Goal: Task Accomplishment & Management: Manage account settings

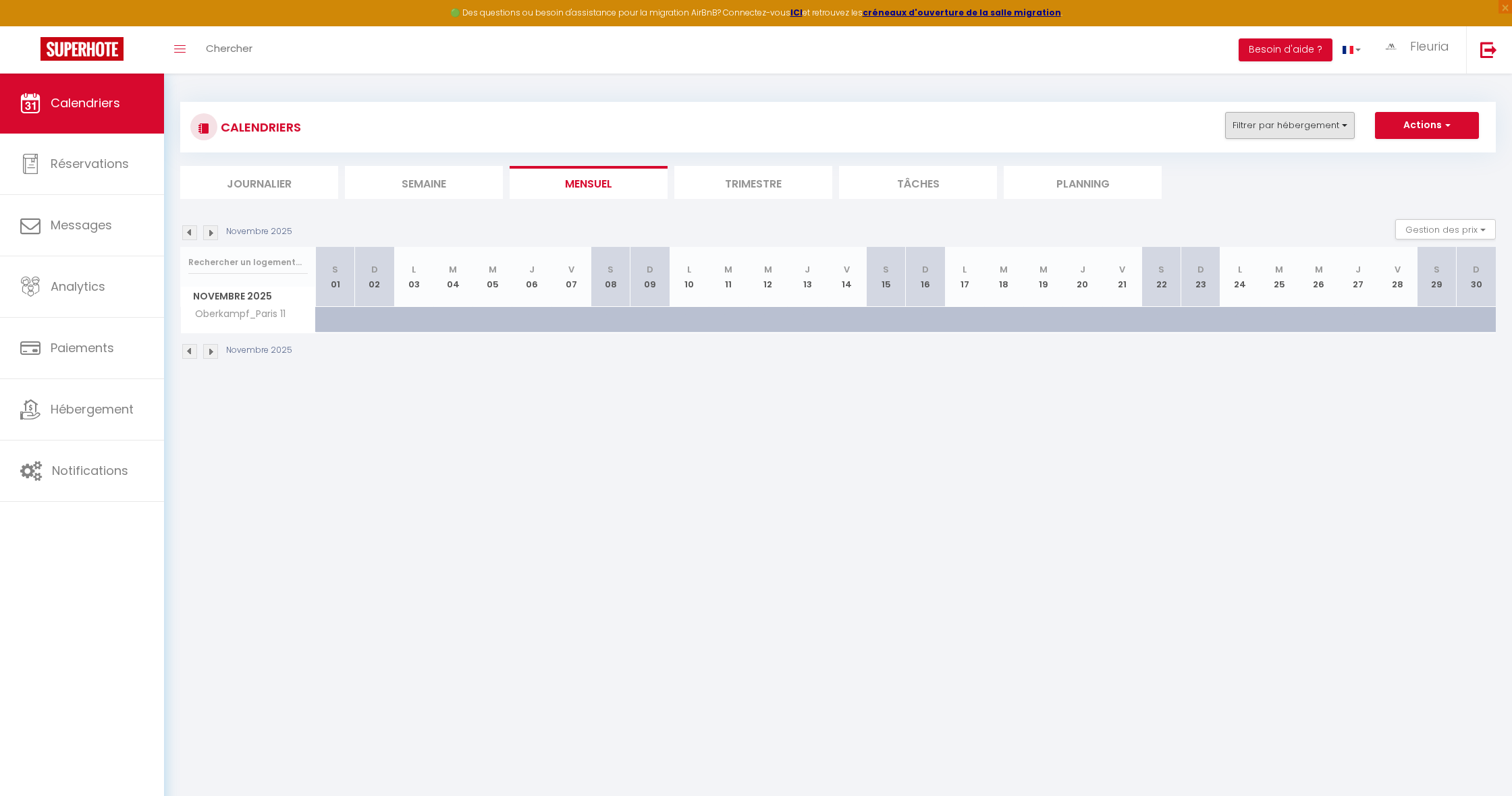
click at [1339, 125] on button "Filtrer par hébergement" at bounding box center [1289, 125] width 129 height 27
click at [1252, 205] on input "Oberkampf_Paris 11" at bounding box center [1331, 204] width 169 height 14
checkbox input "false"
click at [1366, 242] on link "Sauvegarder" at bounding box center [1372, 241] width 76 height 20
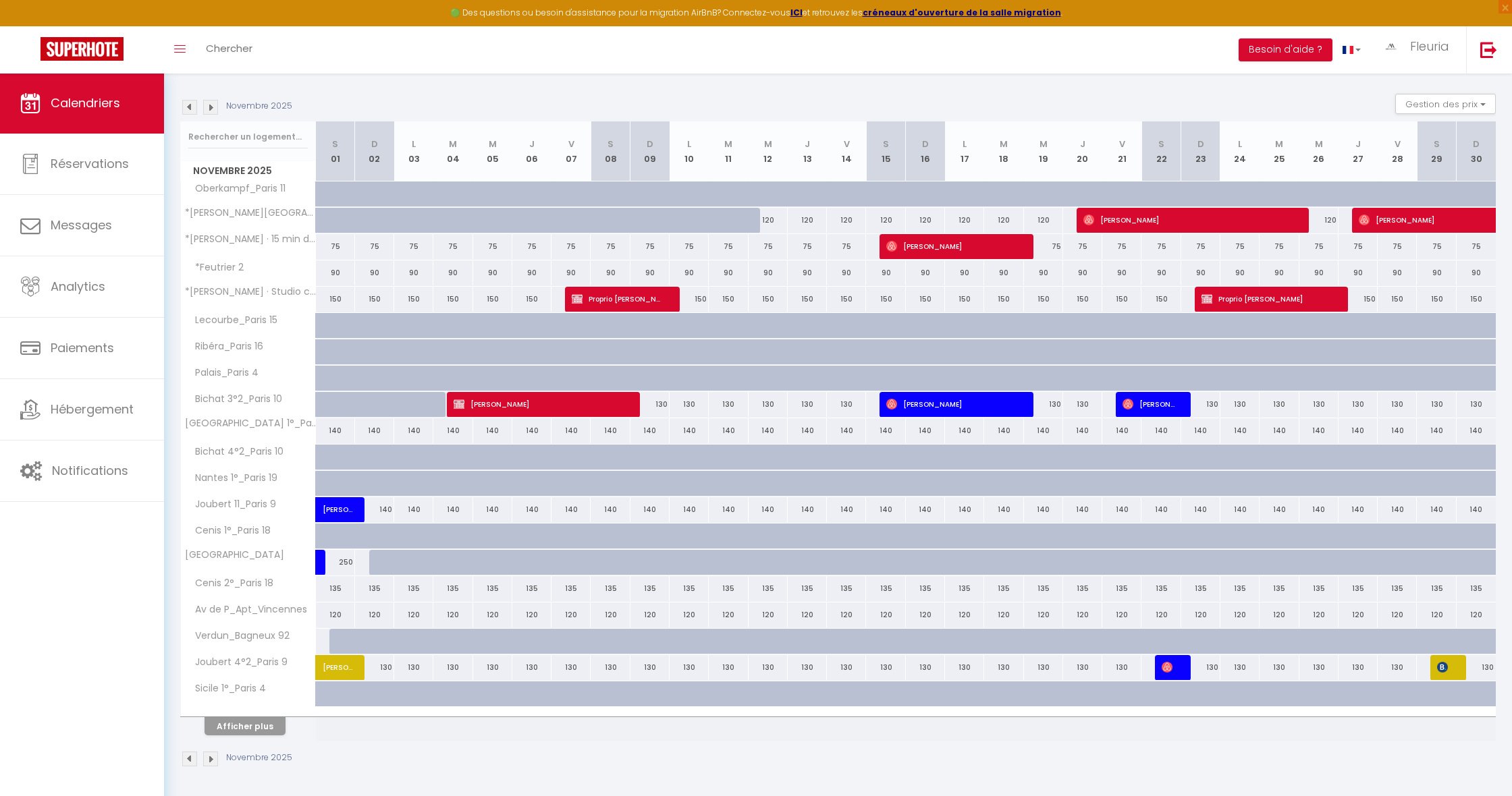
scroll to position [125, 0]
click at [252, 724] on button "Afficher plus" at bounding box center [244, 726] width 81 height 18
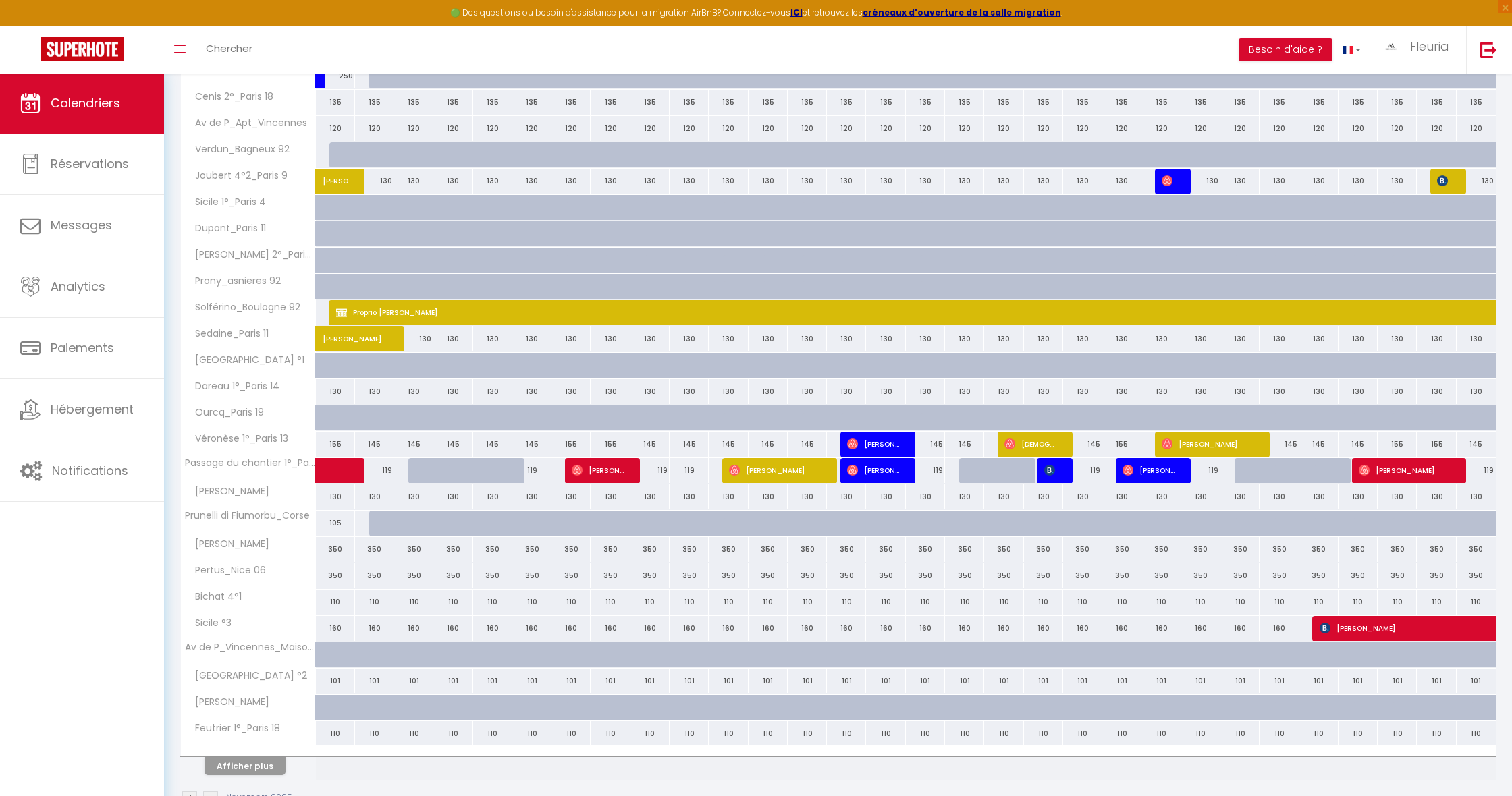
scroll to position [632, 0]
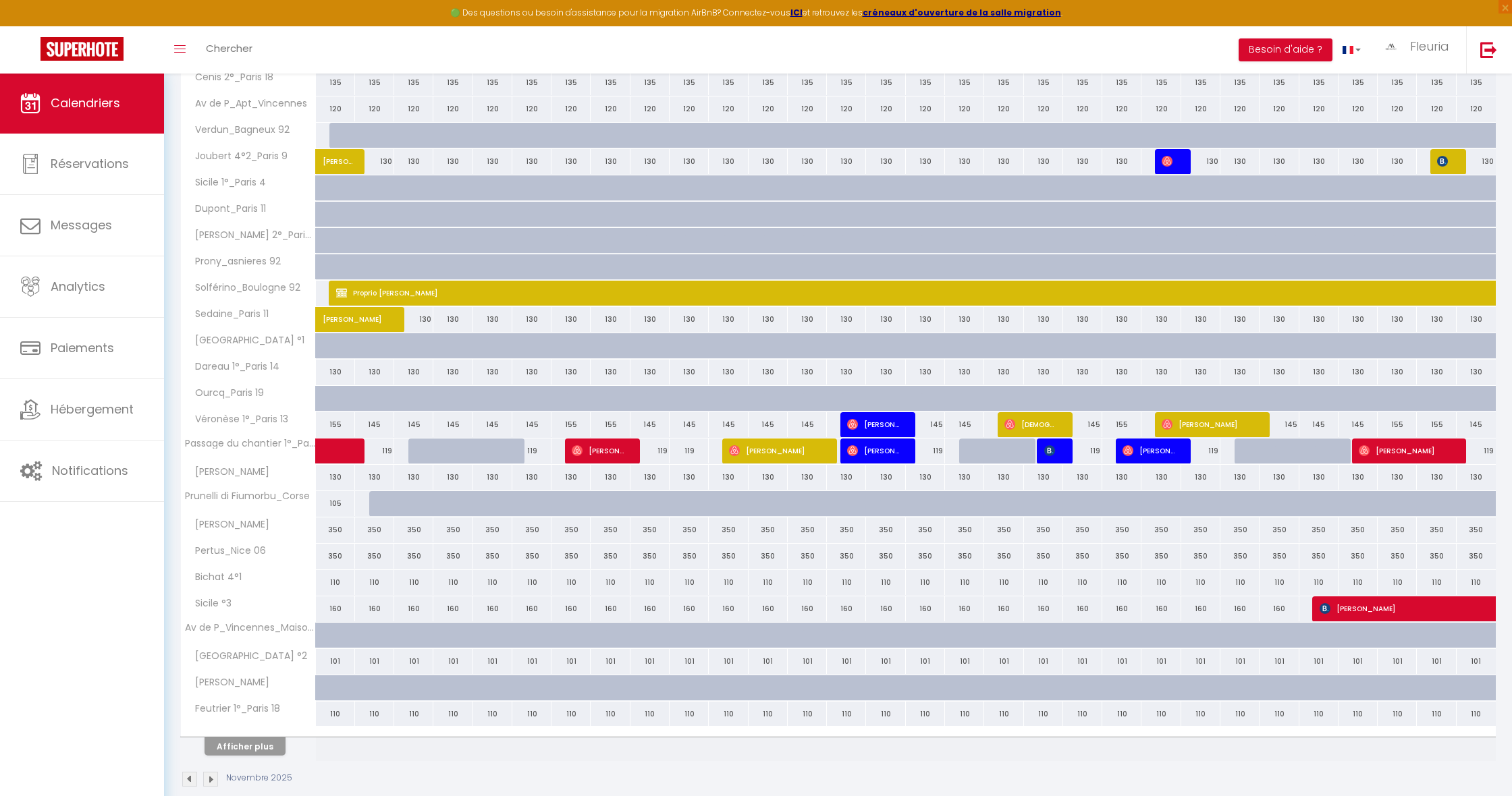
click at [256, 748] on button "Afficher plus" at bounding box center [244, 746] width 81 height 18
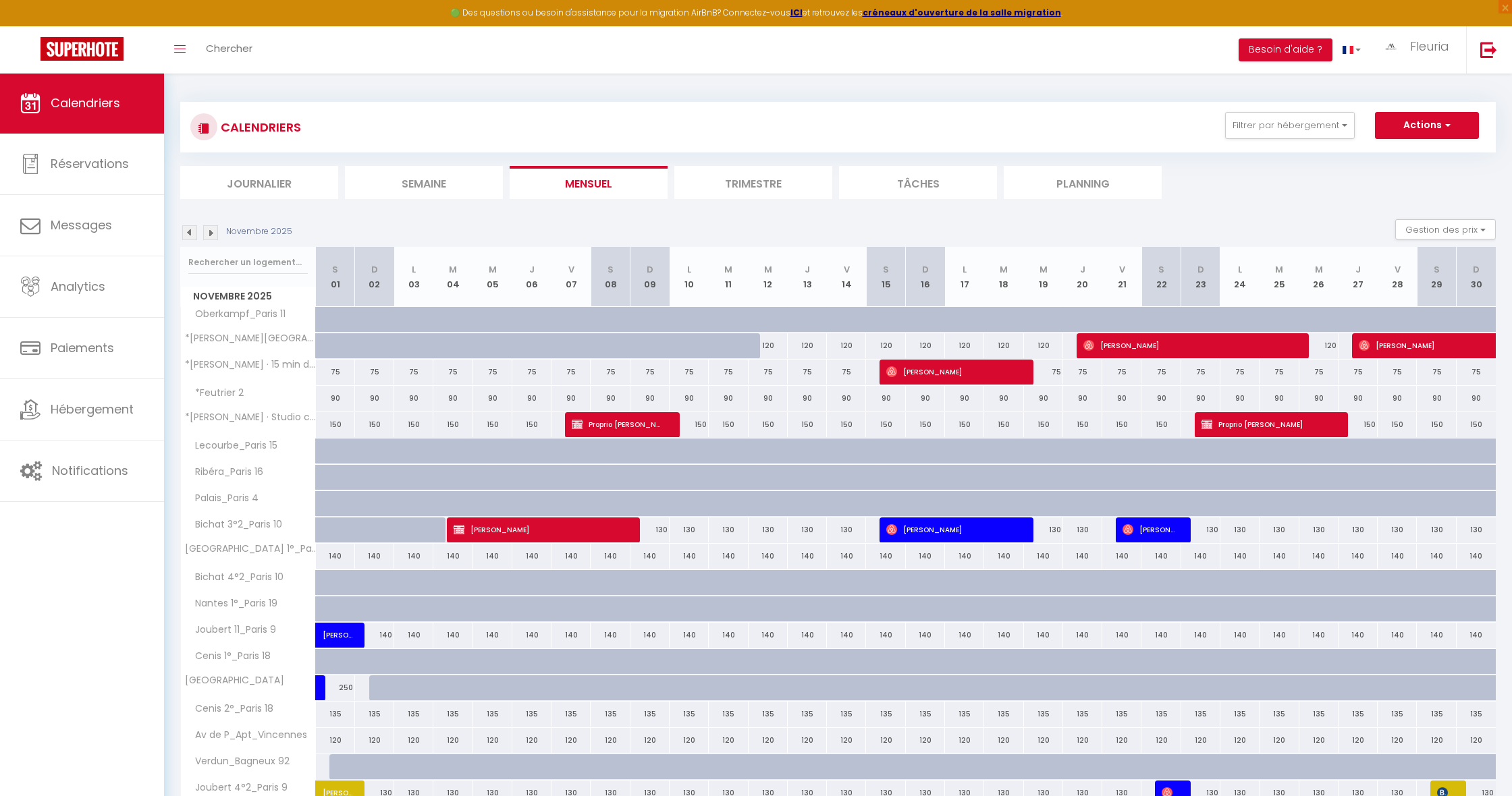
scroll to position [0, 0]
click at [192, 231] on img at bounding box center [190, 233] width 15 height 15
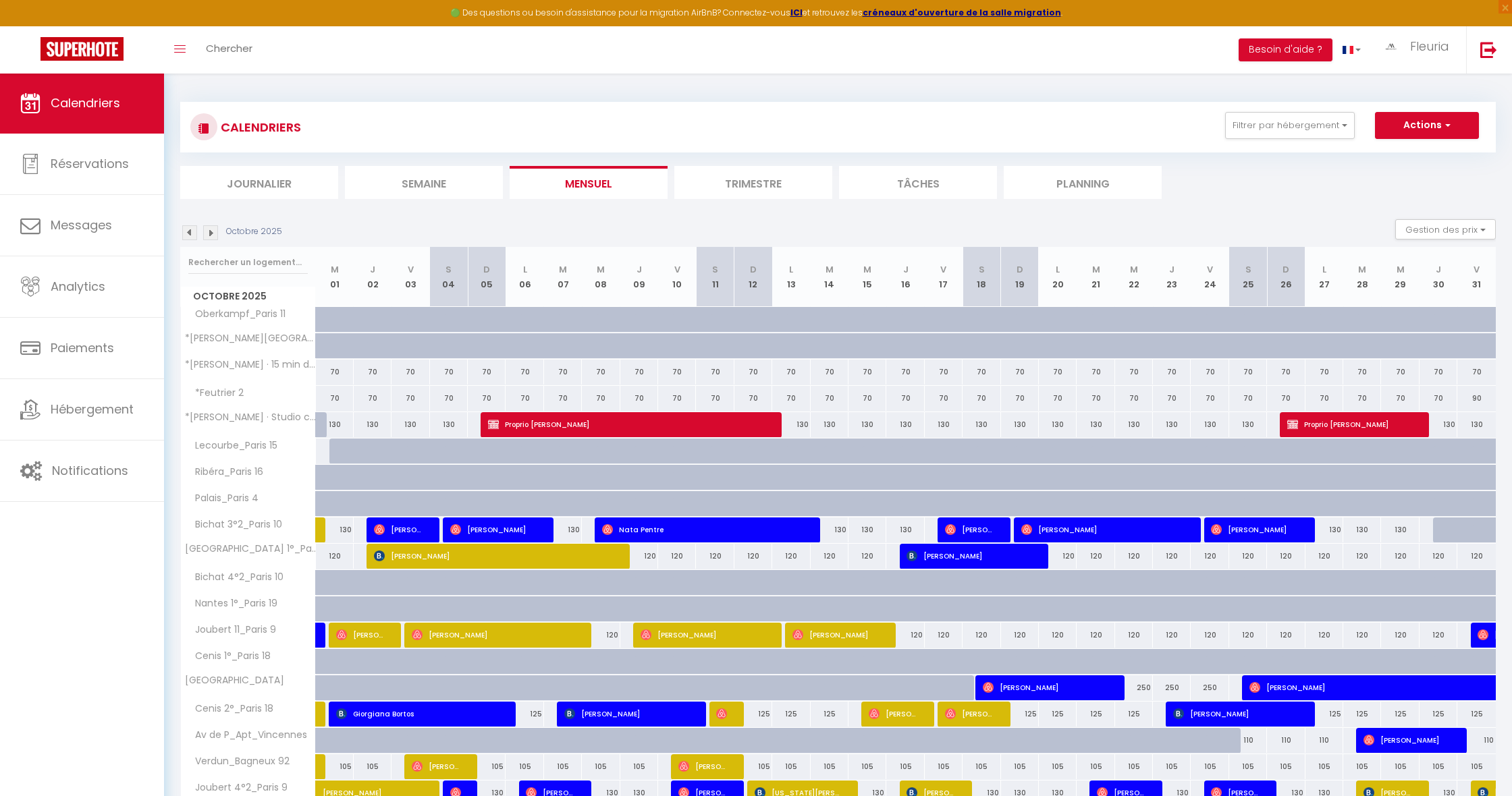
click at [192, 231] on img at bounding box center [190, 233] width 15 height 15
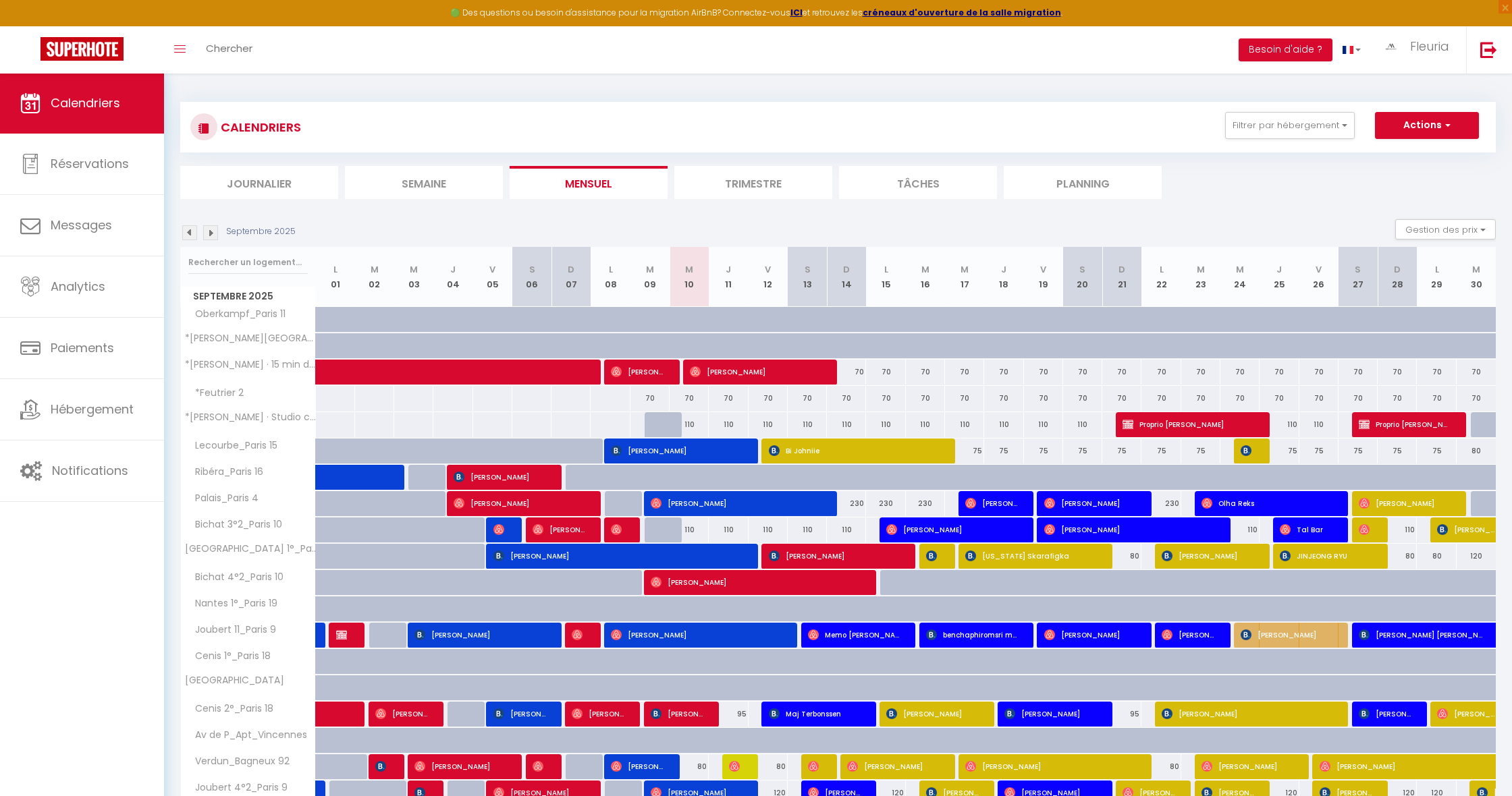
click at [857, 373] on div "70" at bounding box center [847, 372] width 39 height 25
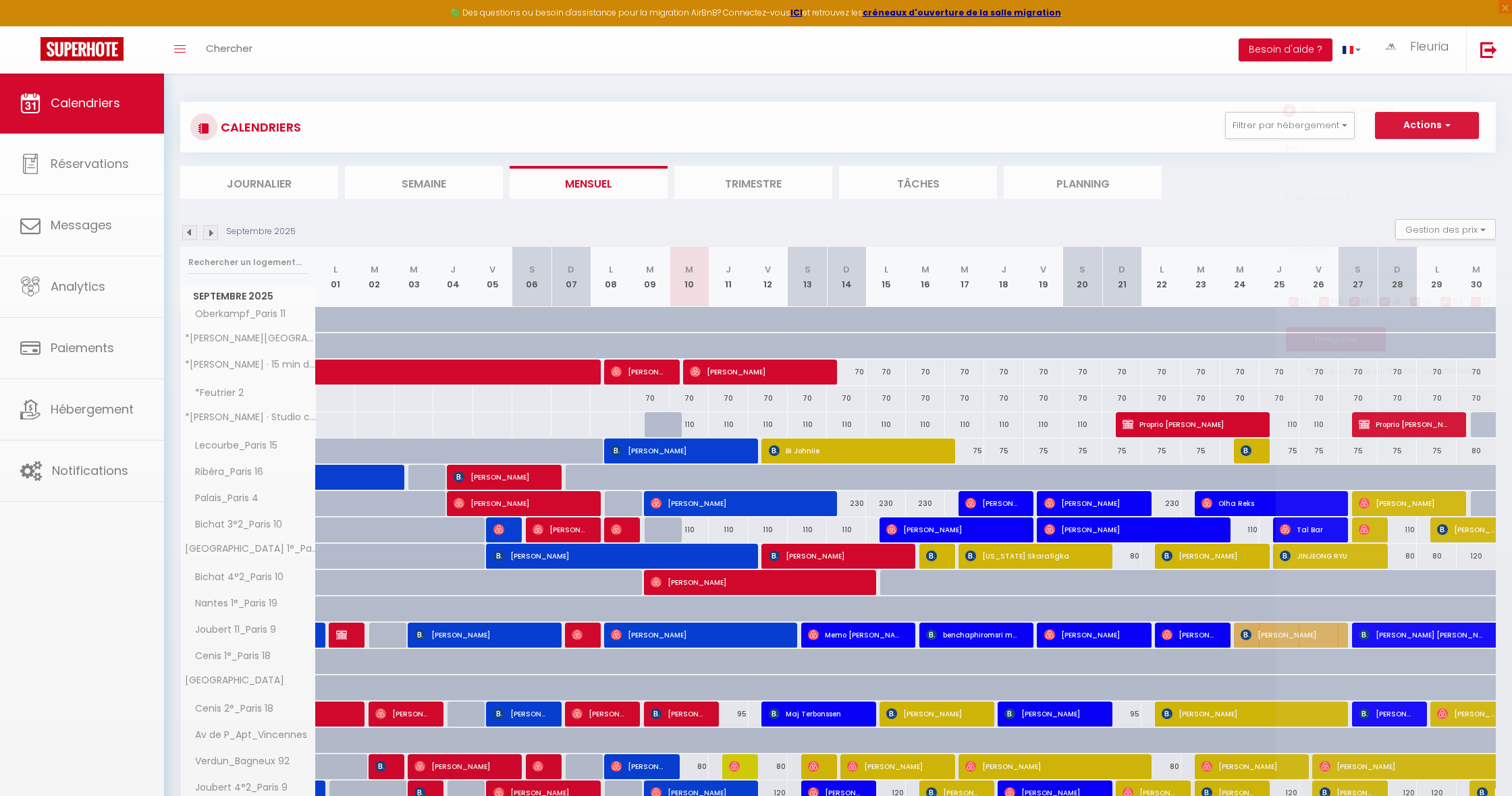
type input "70"
type input "Dim 14 Septembre 2025"
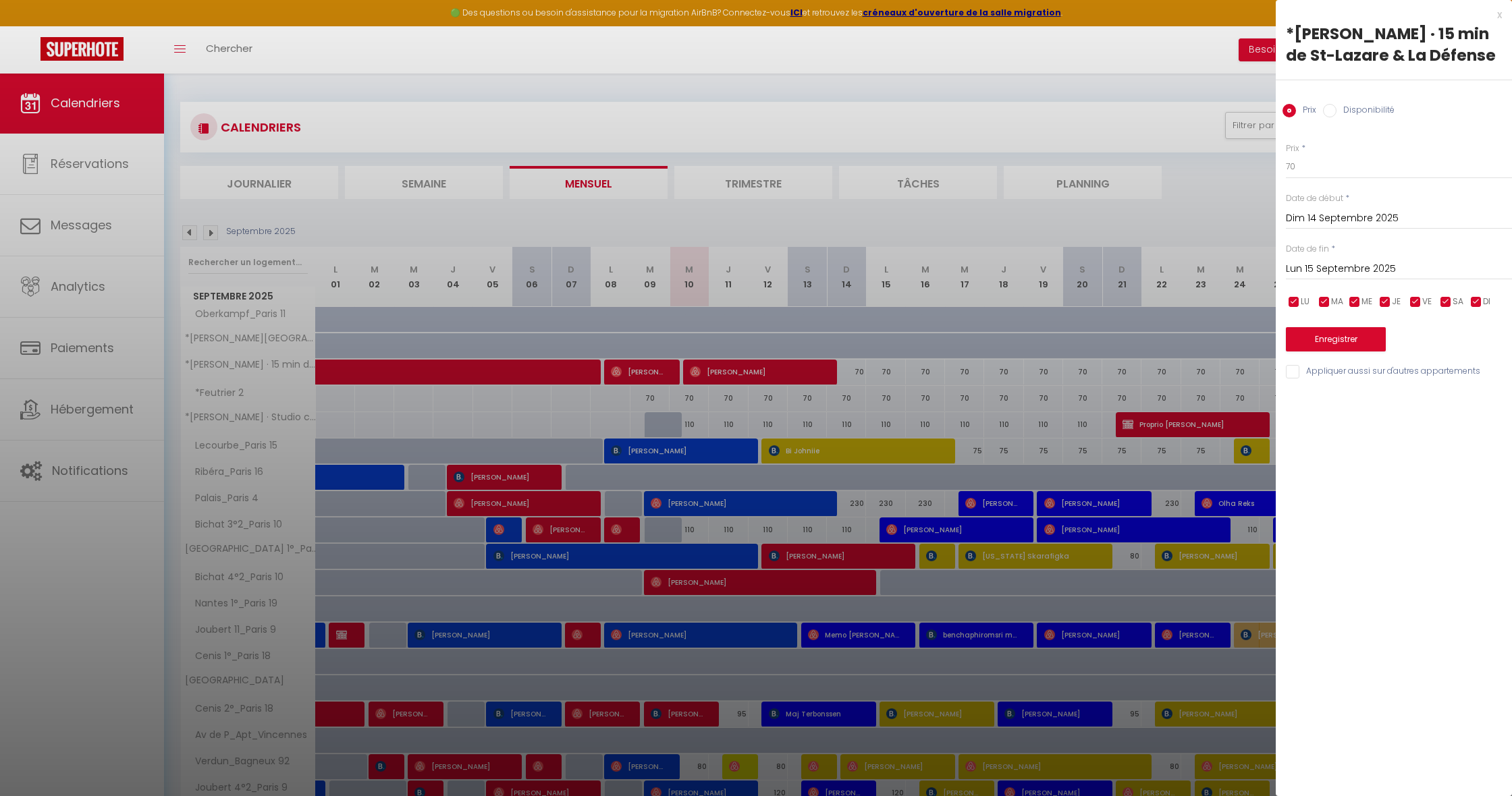
drag, startPoint x: 1326, startPoint y: 264, endPoint x: 1356, endPoint y: 268, distance: 30.3
click at [1326, 265] on input "Lun 15 Septembre 2025" at bounding box center [1399, 269] width 226 height 17
click at [1474, 286] on span ">" at bounding box center [1473, 292] width 29 height 27
drag, startPoint x: 1383, startPoint y: 345, endPoint x: 1377, endPoint y: 329, distance: 17.1
click at [1383, 345] on span "1" at bounding box center [1388, 346] width 29 height 27
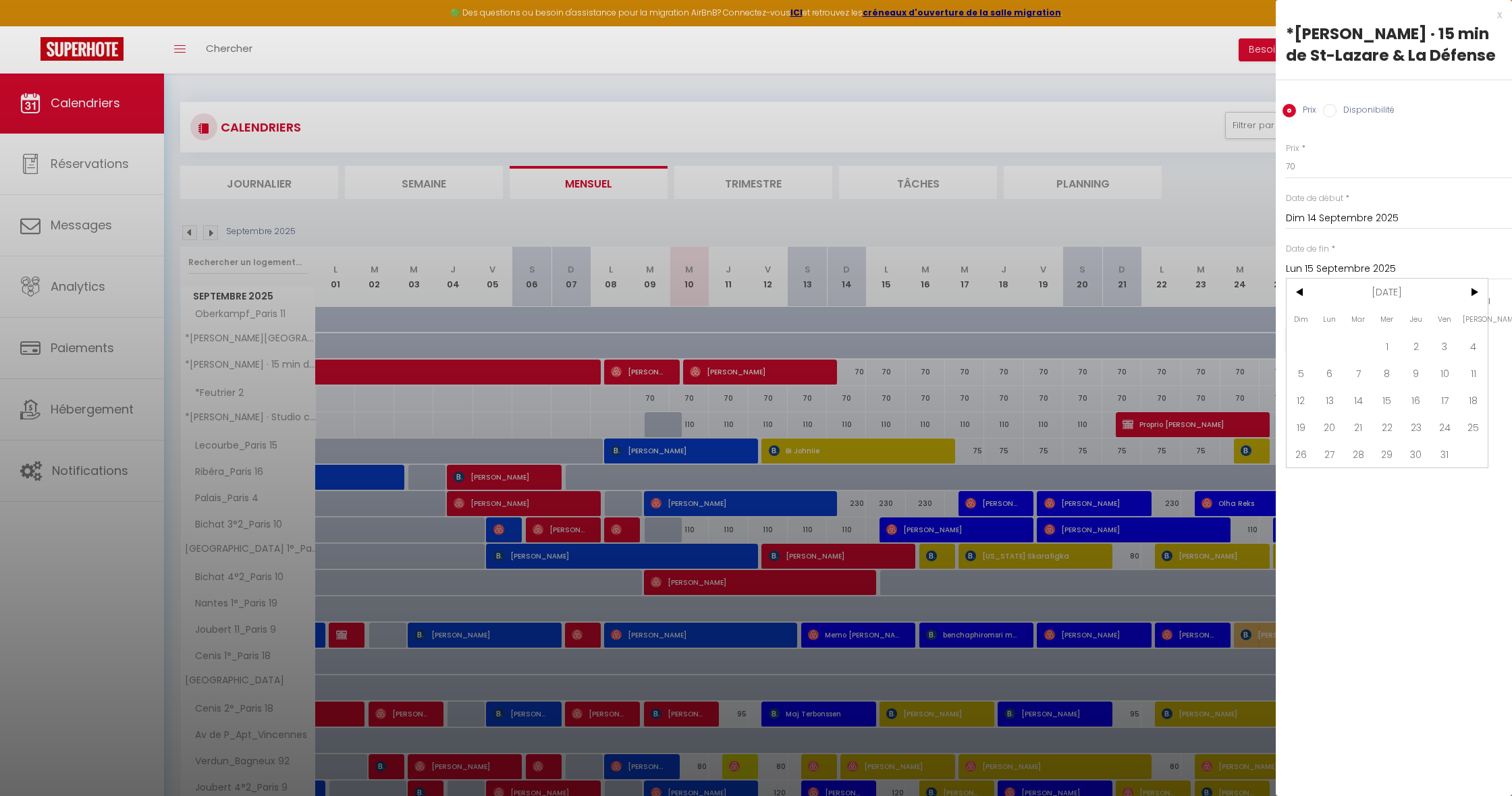
type input "Mer 01 Octobre 2025"
click at [1308, 170] on input "70" at bounding box center [1399, 166] width 226 height 24
type input "7"
type input "50"
click at [1313, 343] on button "Enregistrer" at bounding box center [1335, 339] width 100 height 24
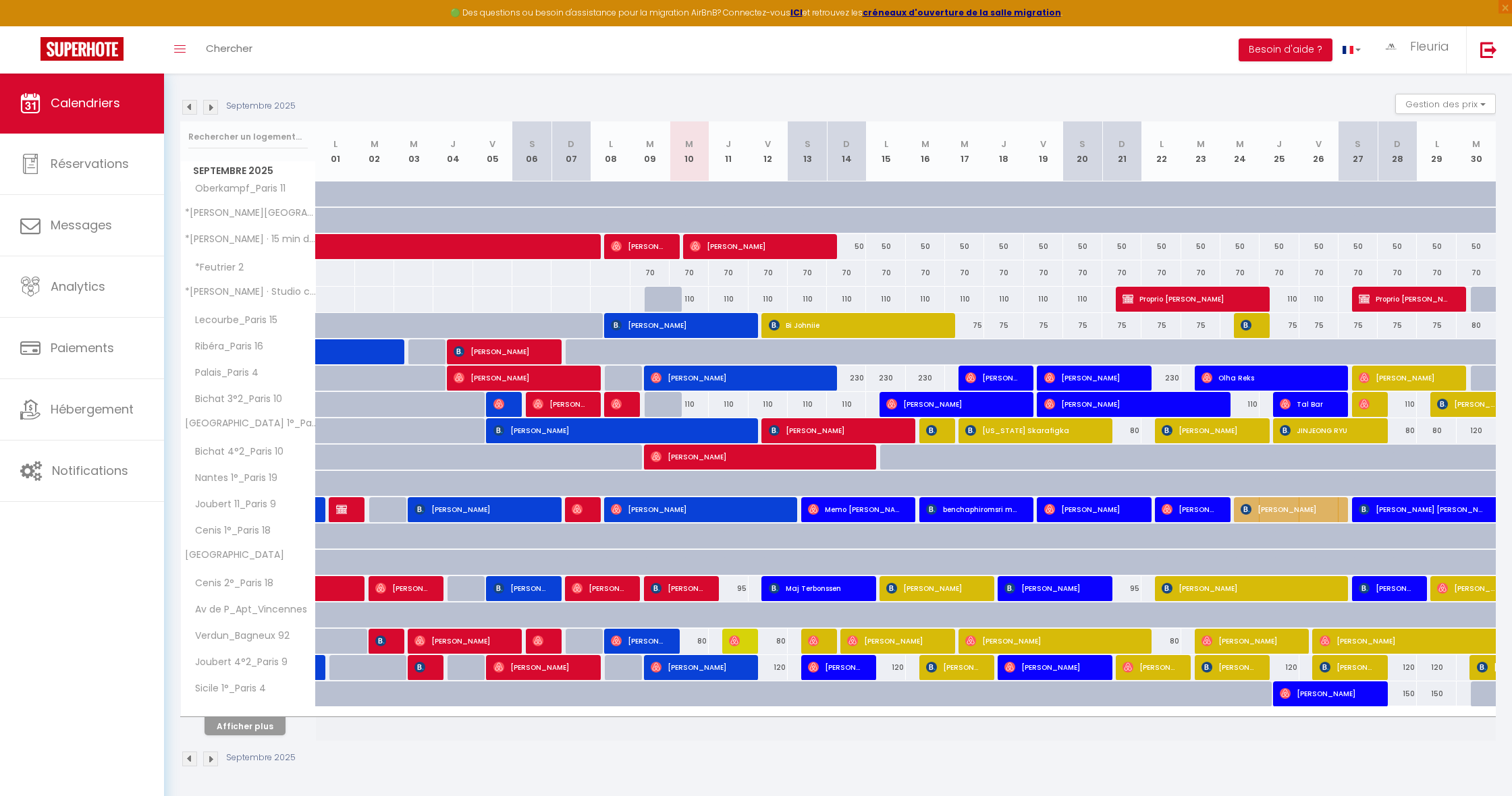
scroll to position [125, 0]
click at [260, 727] on button "Afficher plus" at bounding box center [244, 726] width 81 height 18
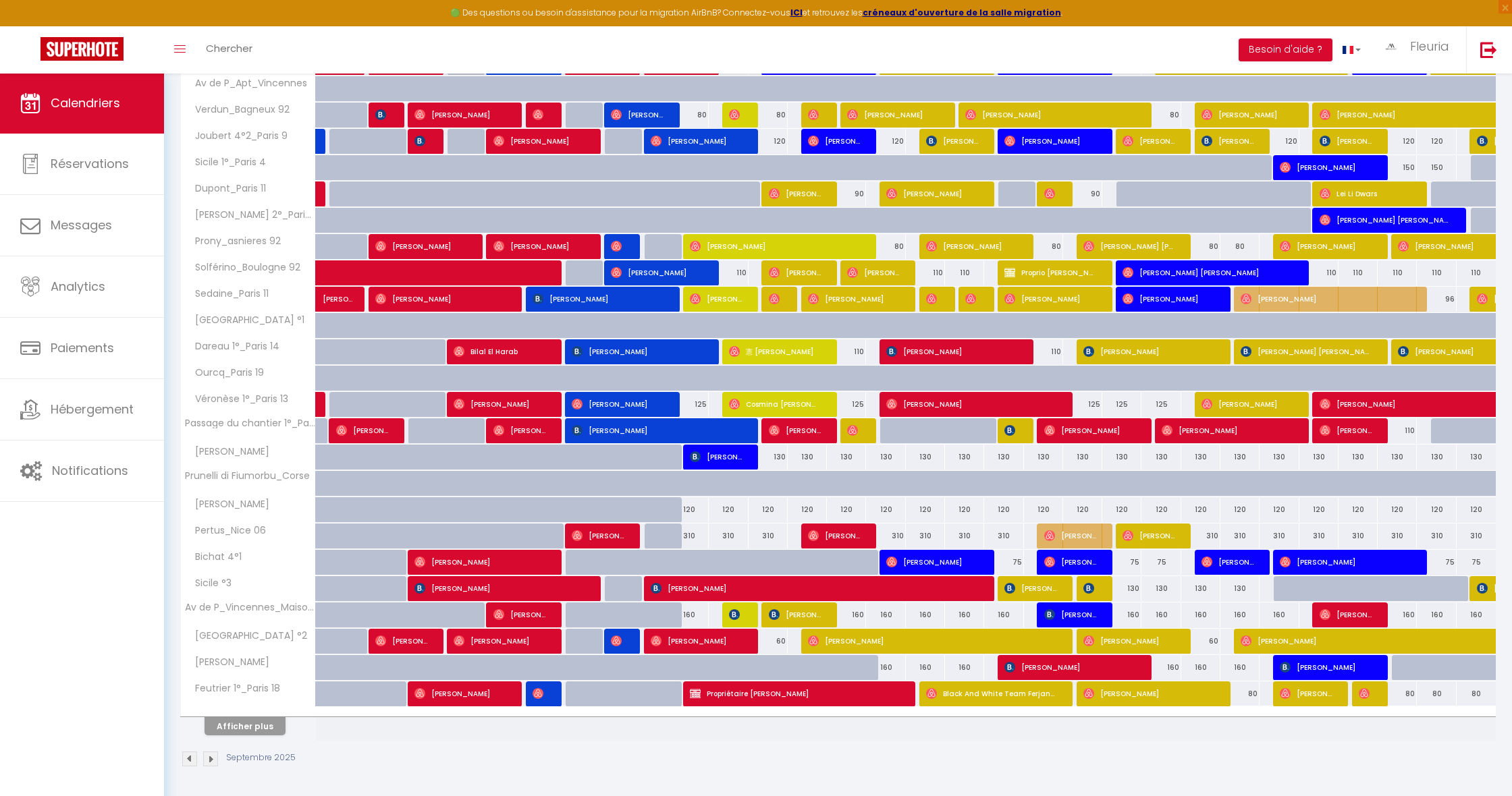
scroll to position [651, 0]
